Goal: Task Accomplishment & Management: Complete application form

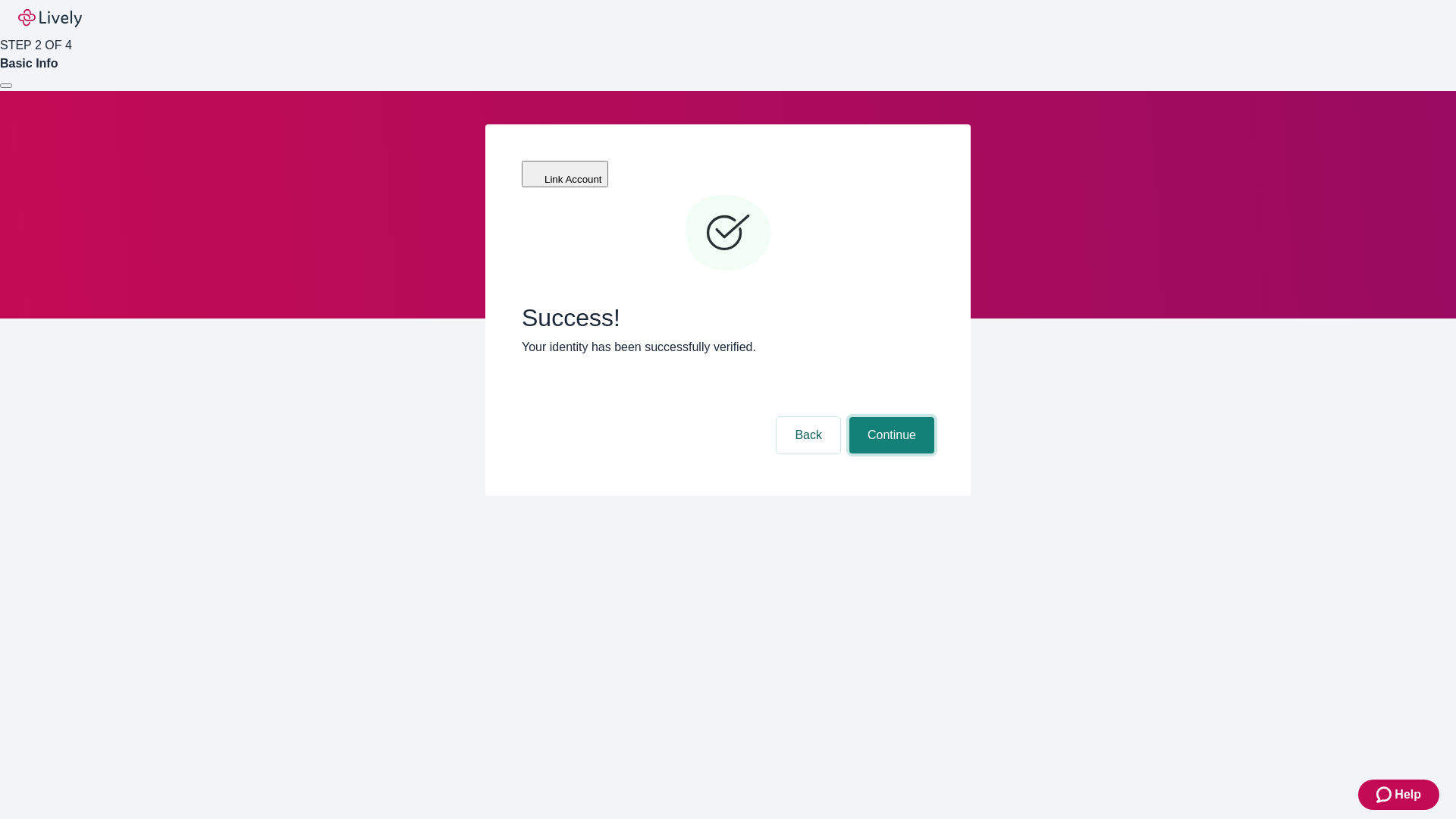
click at [890, 417] on button "Continue" at bounding box center [892, 434] width 85 height 36
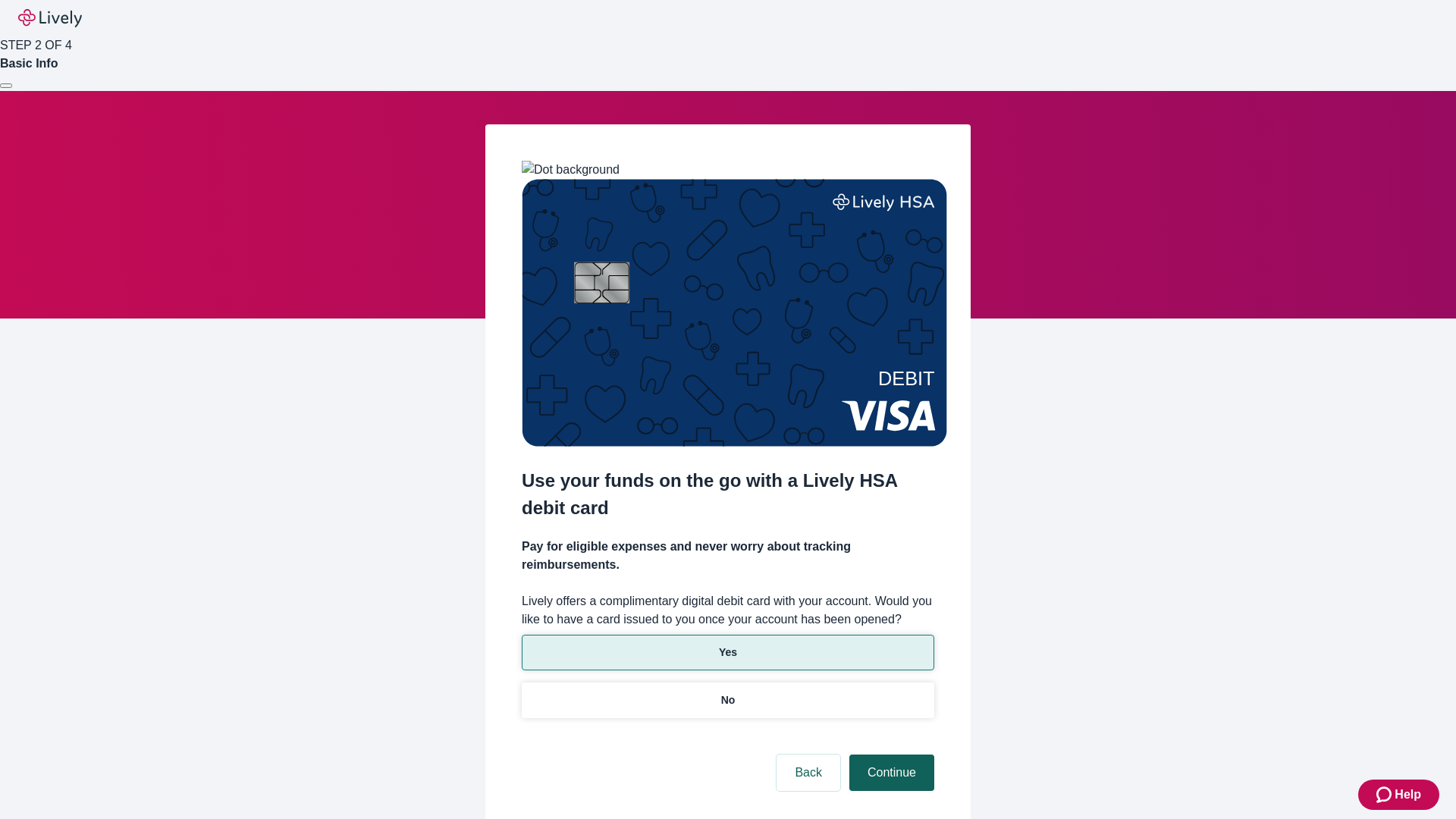
click at [727, 692] on p "No" at bounding box center [728, 700] width 15 height 16
click at [890, 755] on button "Continue" at bounding box center [892, 772] width 85 height 36
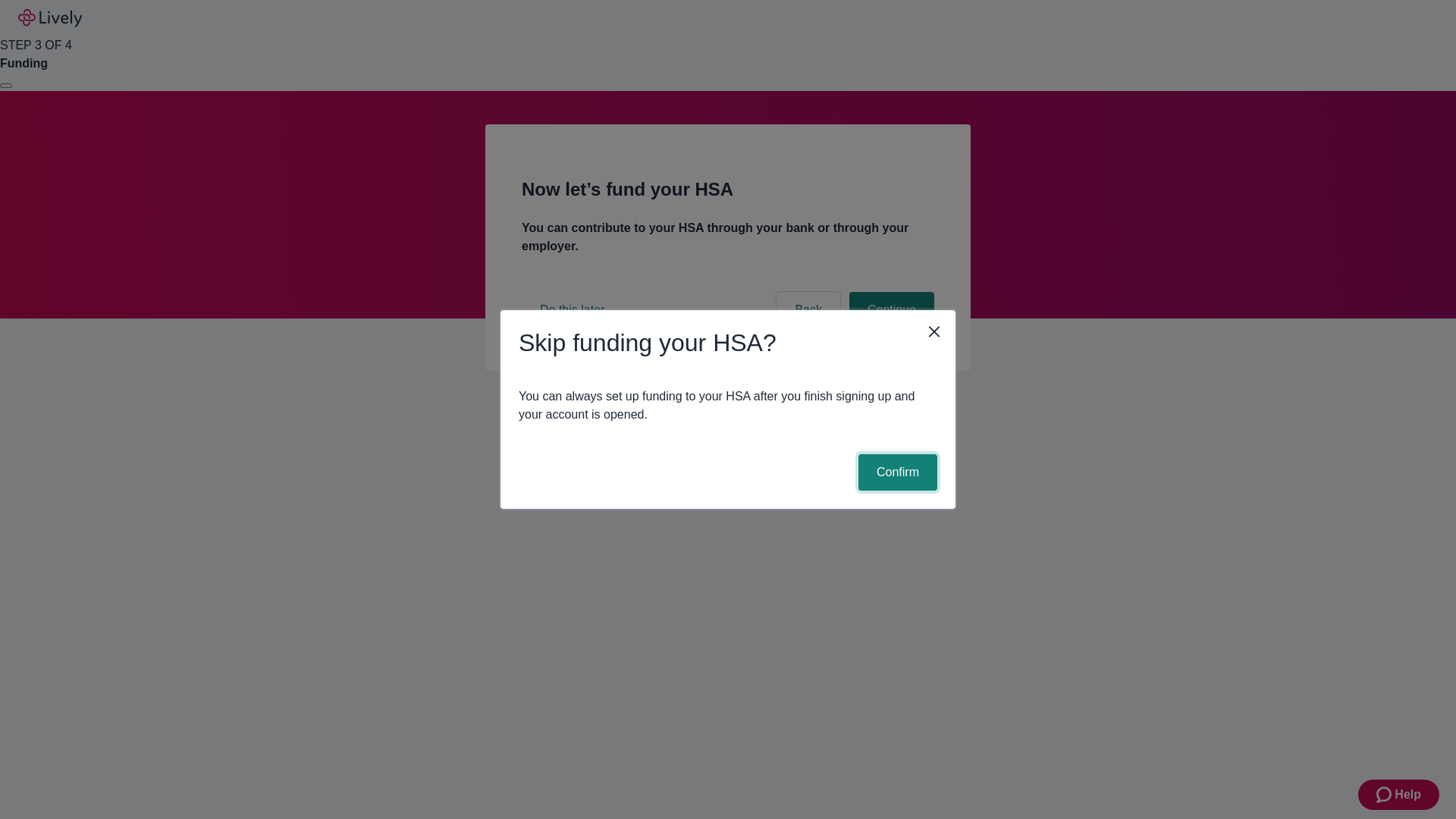
click at [896, 472] on button "Confirm" at bounding box center [897, 472] width 79 height 36
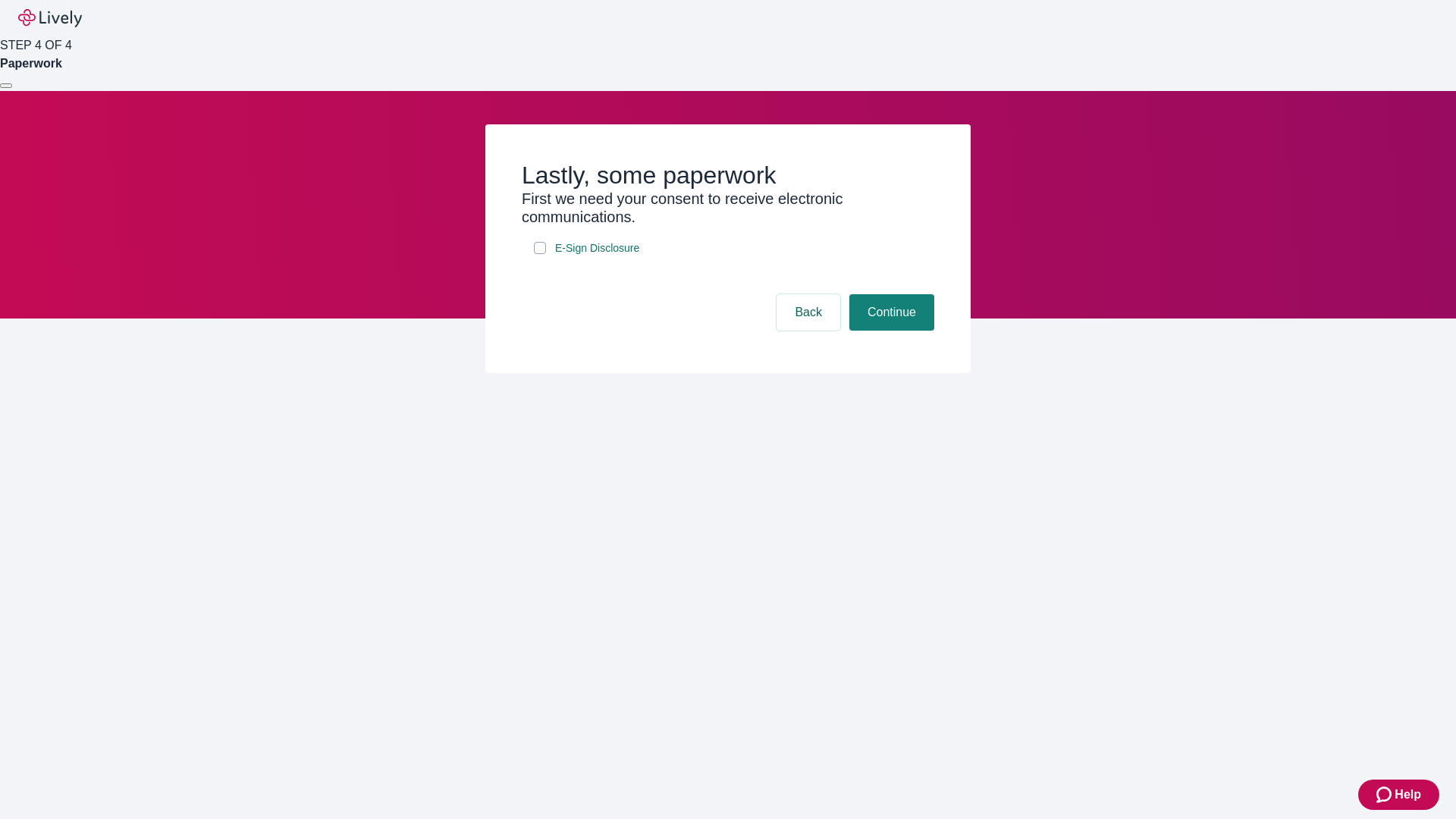
click at [540, 254] on input "E-Sign Disclosure" at bounding box center [540, 248] width 12 height 12
checkbox input "true"
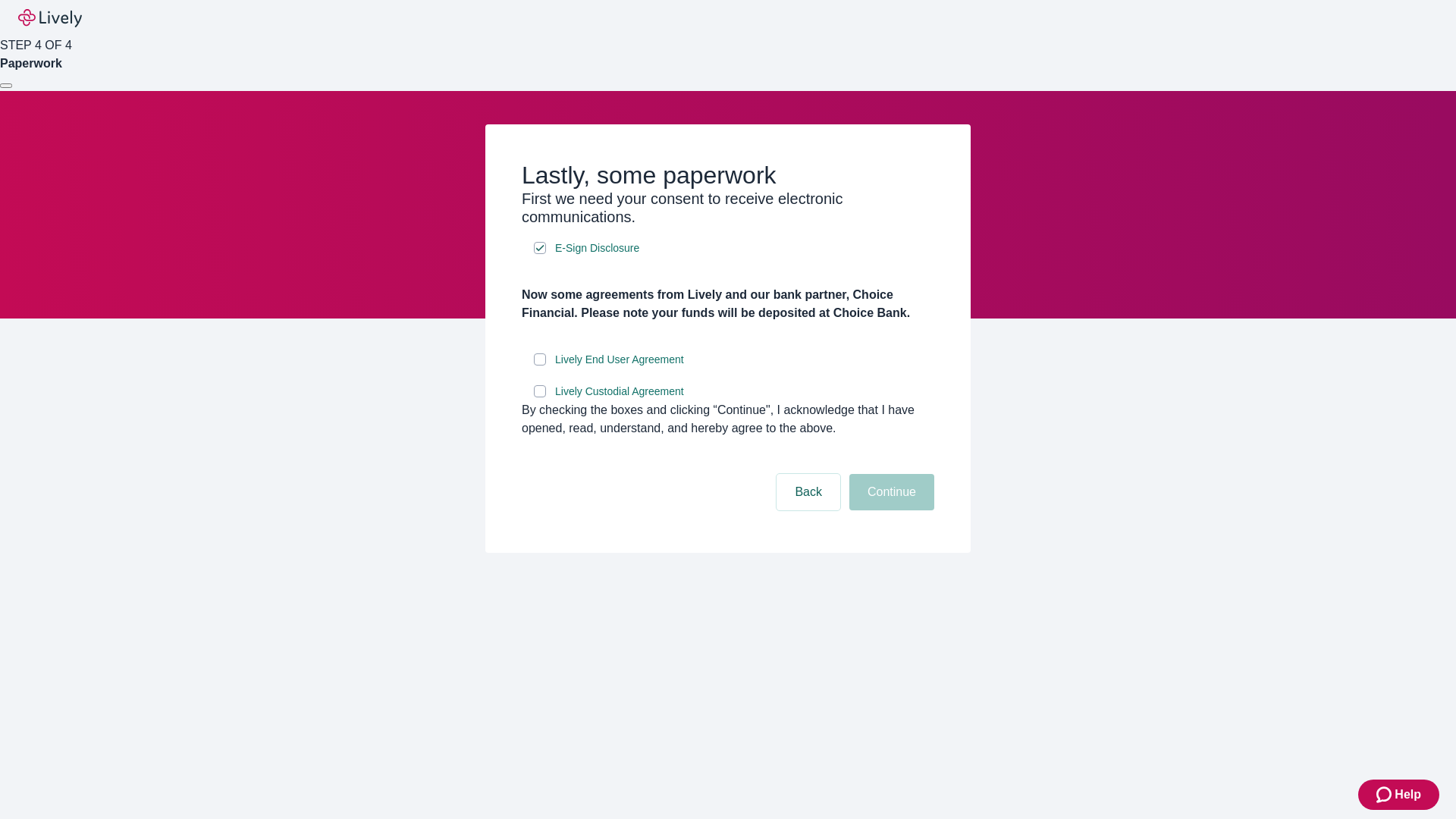
click at [540, 365] on input "Lively End User Agreement" at bounding box center [540, 359] width 12 height 12
checkbox input "true"
click at [540, 398] on input "Lively Custodial Agreement" at bounding box center [540, 391] width 12 height 12
checkbox input "true"
click at [890, 510] on button "Continue" at bounding box center [892, 491] width 85 height 36
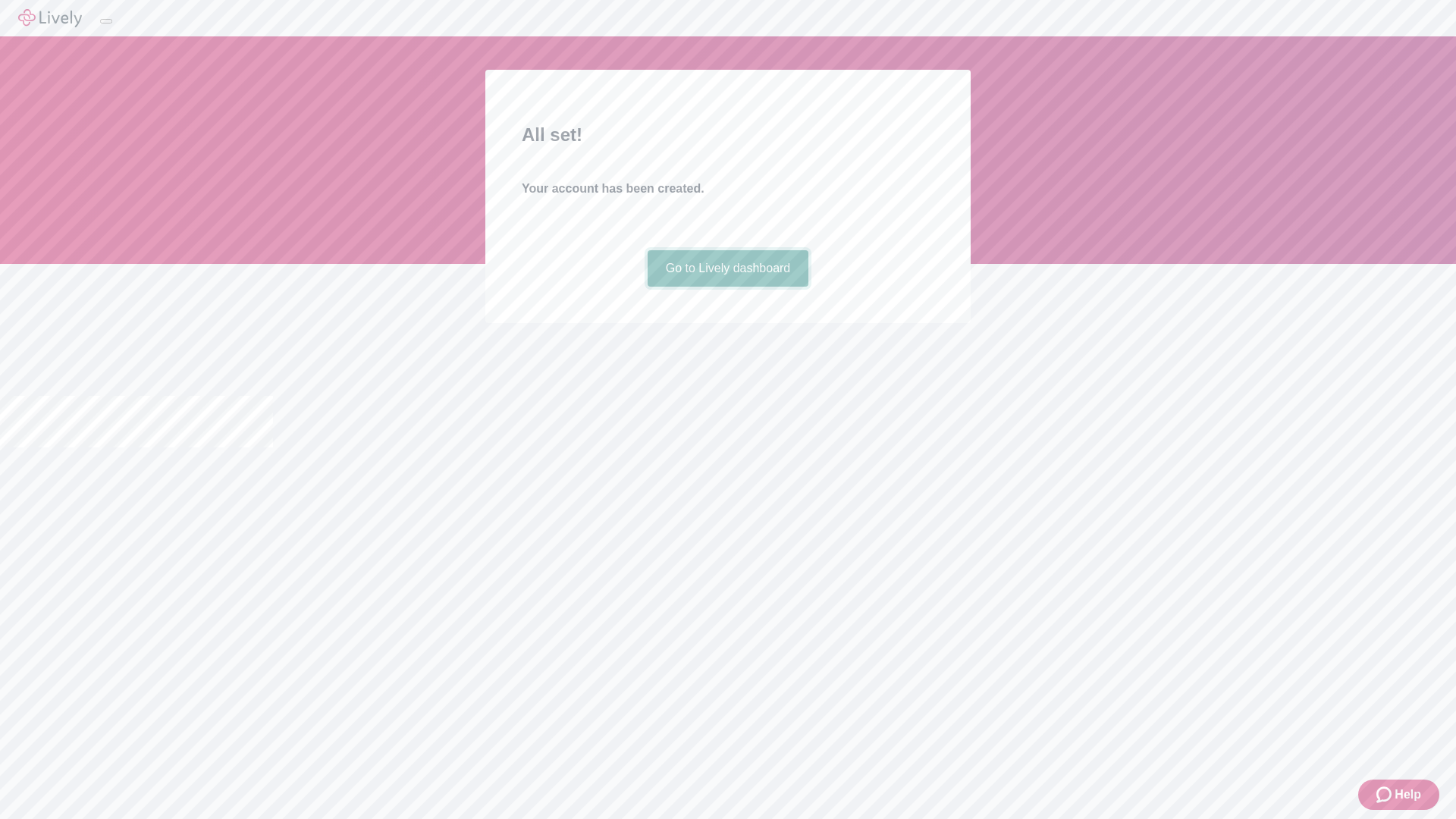
click at [727, 286] on link "Go to Lively dashboard" at bounding box center [728, 268] width 161 height 36
